Goal: Find specific page/section: Find specific page/section

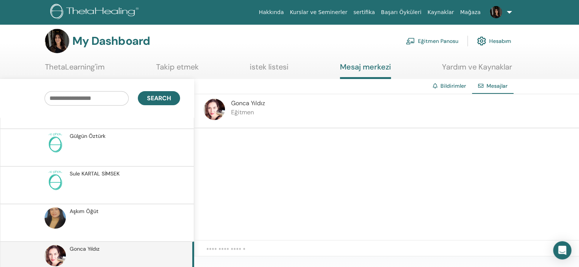
scroll to position [4, 0]
click at [263, 67] on link "istek listesi" at bounding box center [269, 70] width 39 height 15
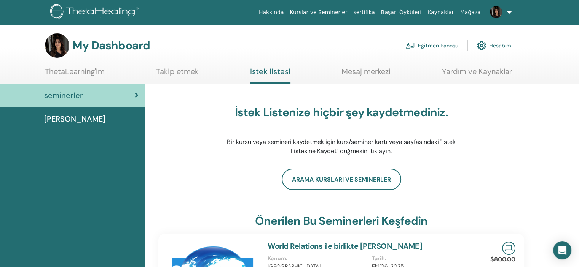
click at [67, 81] on link "ThetaLearning'im" at bounding box center [75, 74] width 60 height 15
